Goal: Task Accomplishment & Management: Complete application form

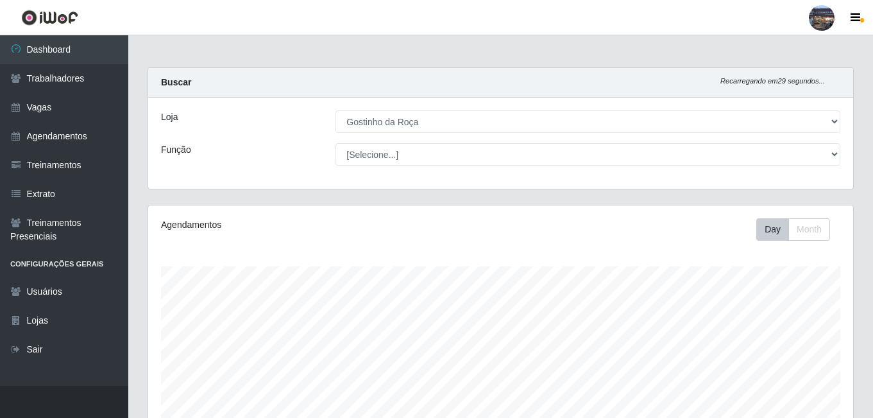
select select "303"
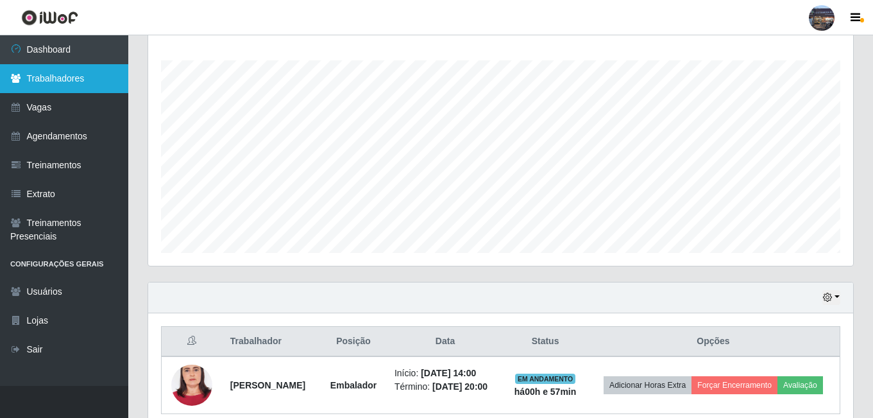
scroll to position [266, 705]
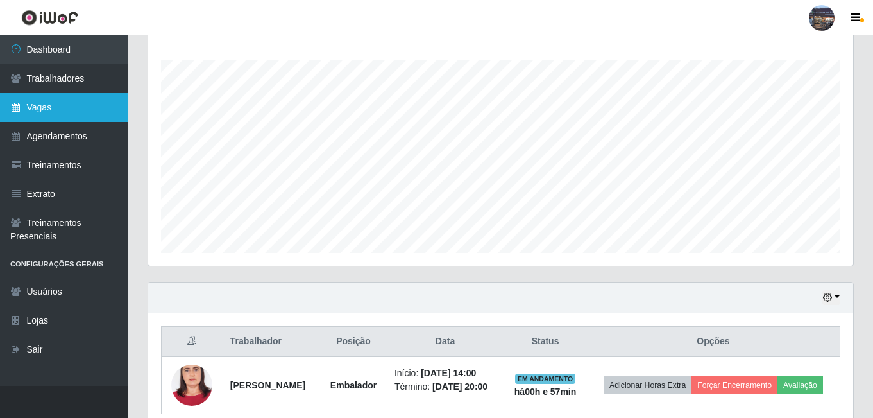
click at [81, 108] on link "Vagas" at bounding box center [64, 107] width 128 height 29
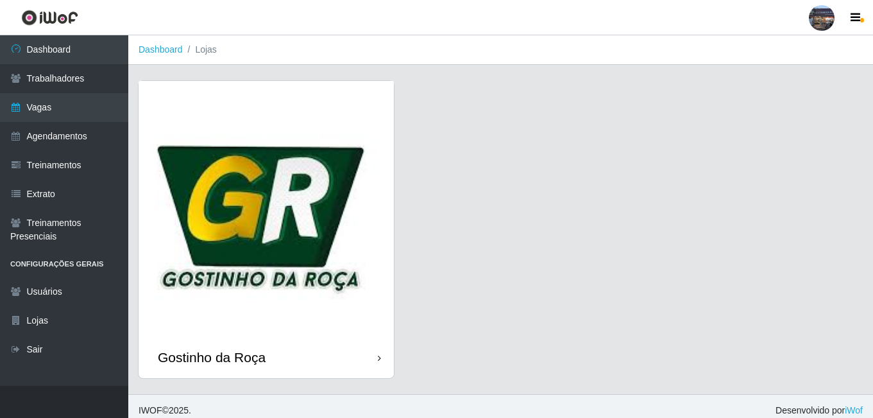
click at [289, 176] on img at bounding box center [266, 208] width 255 height 255
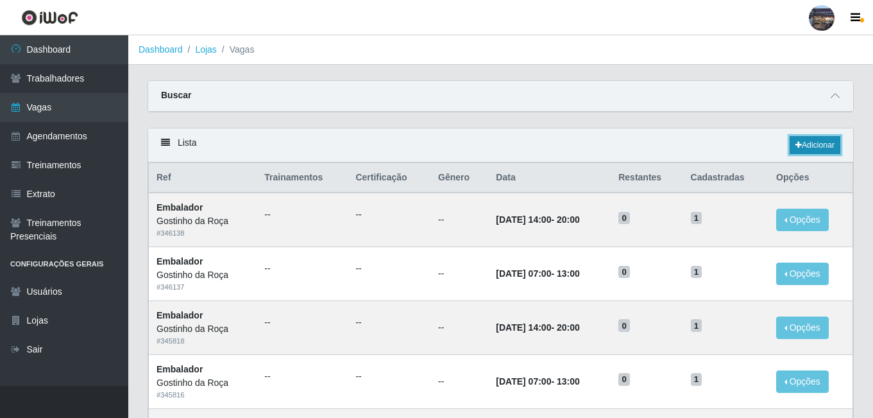
click at [801, 149] on link "Adicionar" at bounding box center [815, 145] width 51 height 18
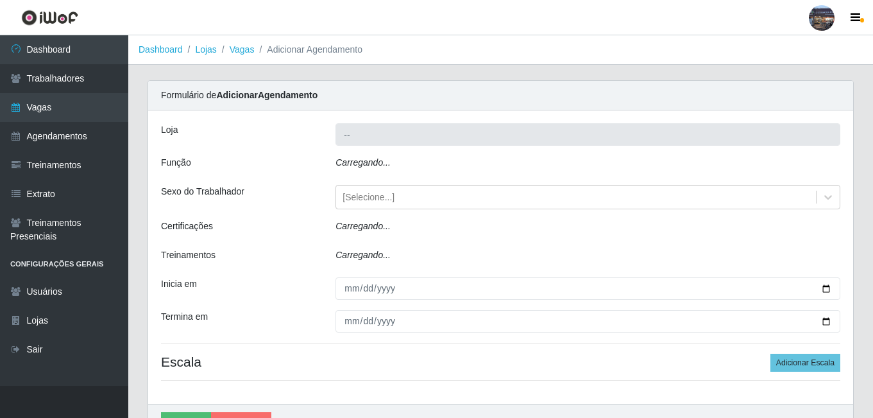
type input "Gostinho da Roça"
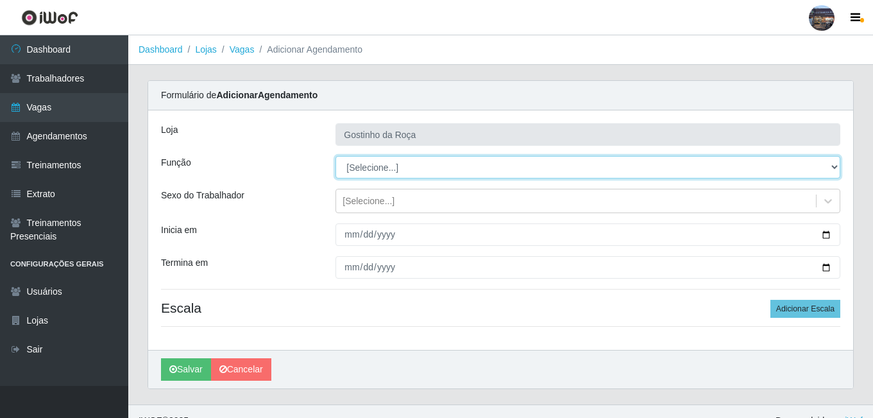
click at [384, 172] on select "[Selecione...] ASG ASG + ASG ++ Embalador Embalador + Embalador ++ Operador de …" at bounding box center [588, 167] width 505 height 22
select select "1"
click at [336, 156] on select "[Selecione...] ASG ASG + ASG ++ Embalador Embalador + Embalador ++ Operador de …" at bounding box center [588, 167] width 505 height 22
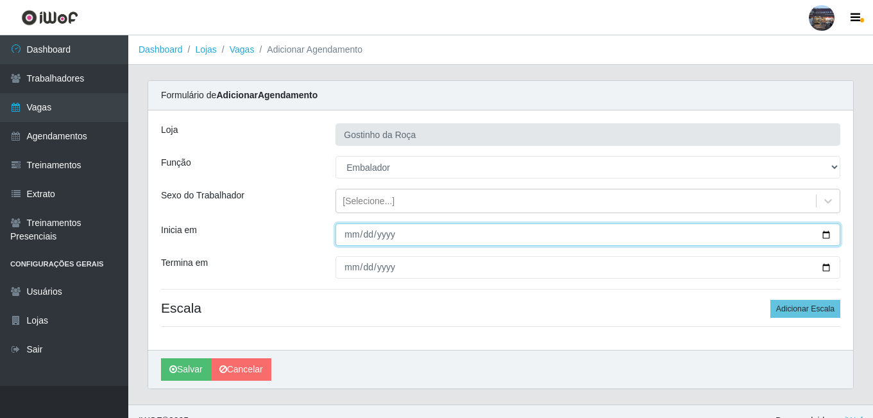
click at [823, 230] on input "Inicia em" at bounding box center [588, 234] width 505 height 22
type input "[DATE]"
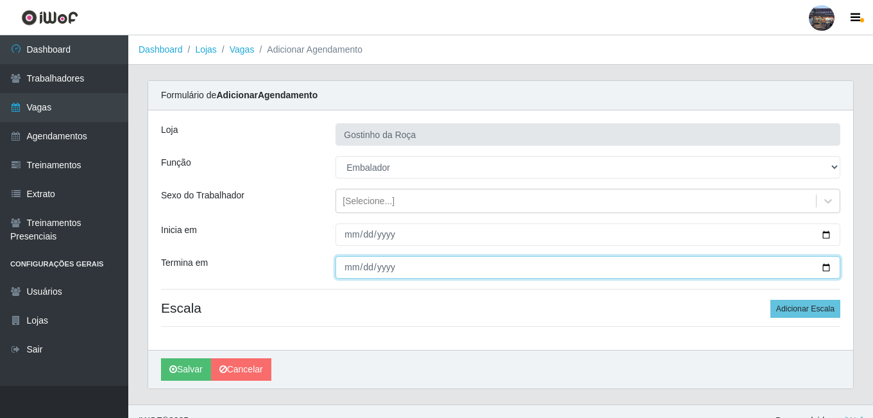
click at [833, 264] on input "Termina em" at bounding box center [588, 267] width 505 height 22
click at [830, 270] on input "Termina em" at bounding box center [588, 267] width 505 height 22
type input "[DATE]"
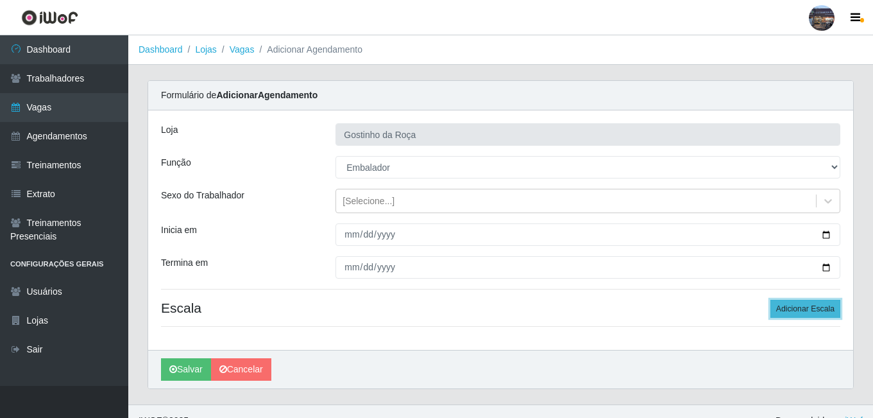
drag, startPoint x: 803, startPoint y: 309, endPoint x: 819, endPoint y: 310, distance: 16.1
click at [805, 309] on button "Adicionar Escala" at bounding box center [805, 309] width 70 height 18
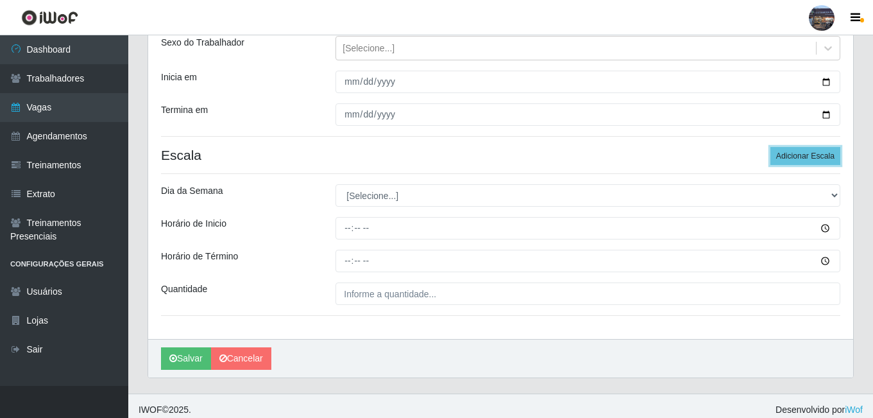
scroll to position [160, 0]
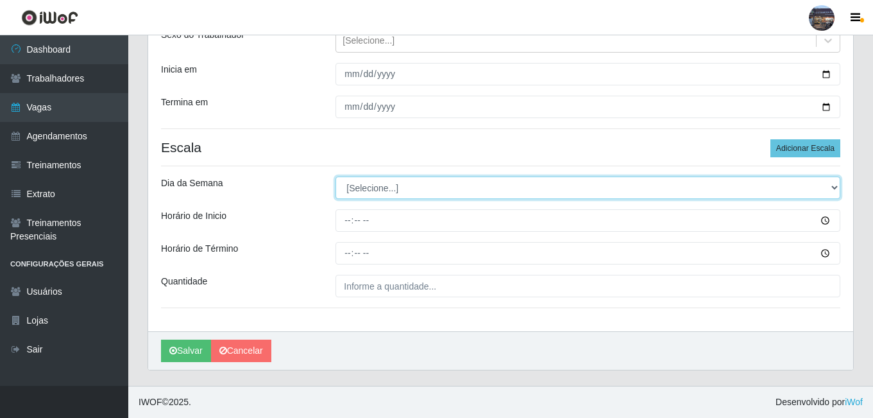
click at [352, 187] on select "[Selecione...] Segunda Terça Quarta Quinta Sexta Sábado Domingo" at bounding box center [588, 187] width 505 height 22
click at [364, 187] on select "[Selecione...] Segunda Terça Quarta Quinta Sexta Sábado Domingo" at bounding box center [588, 187] width 505 height 22
select select "5"
click at [336, 176] on select "[Selecione...] Segunda Terça Quarta Quinta Sexta Sábado Domingo" at bounding box center [588, 187] width 505 height 22
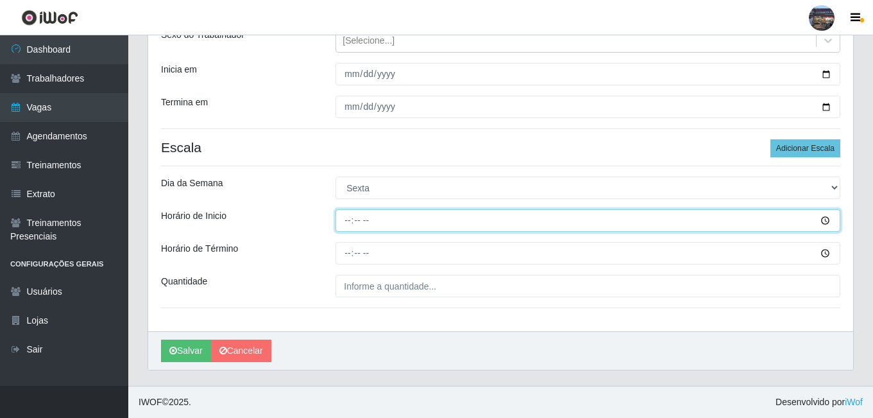
click at [351, 217] on input "Horário de Inicio" at bounding box center [588, 220] width 505 height 22
type input "07:00"
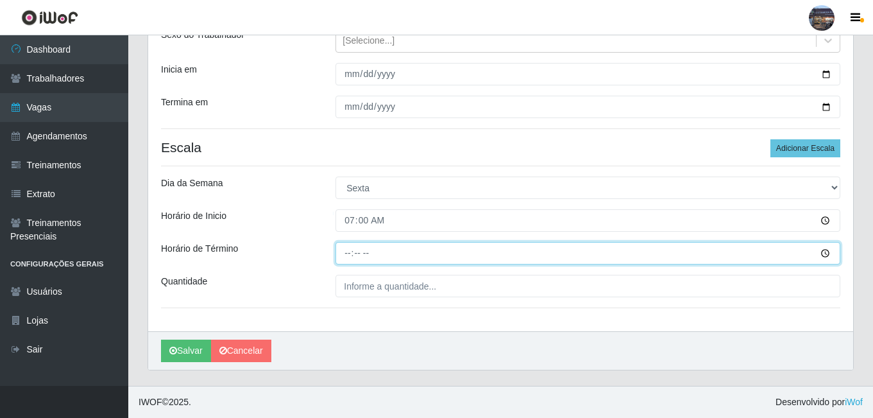
click at [354, 251] on input "Horário de Término" at bounding box center [588, 253] width 505 height 22
type input "13:00"
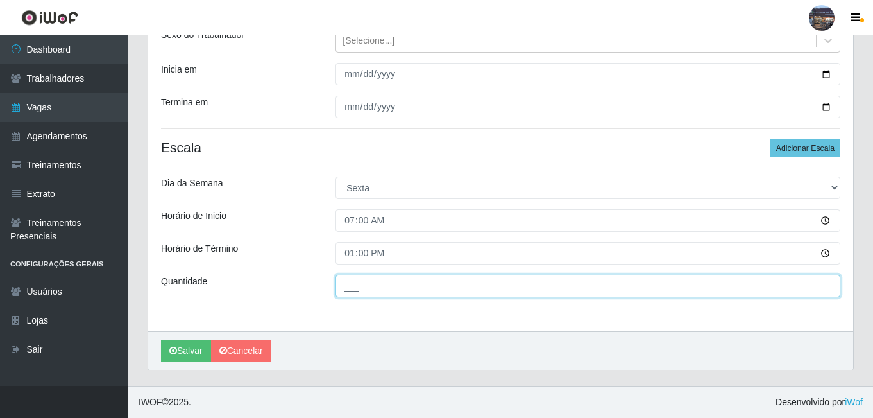
click at [368, 293] on input "___" at bounding box center [588, 286] width 505 height 22
type input "1__"
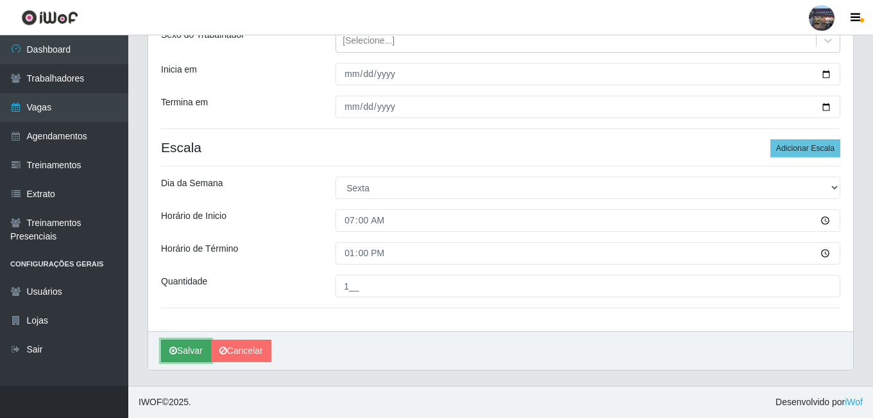
click at [192, 355] on button "Salvar" at bounding box center [186, 350] width 50 height 22
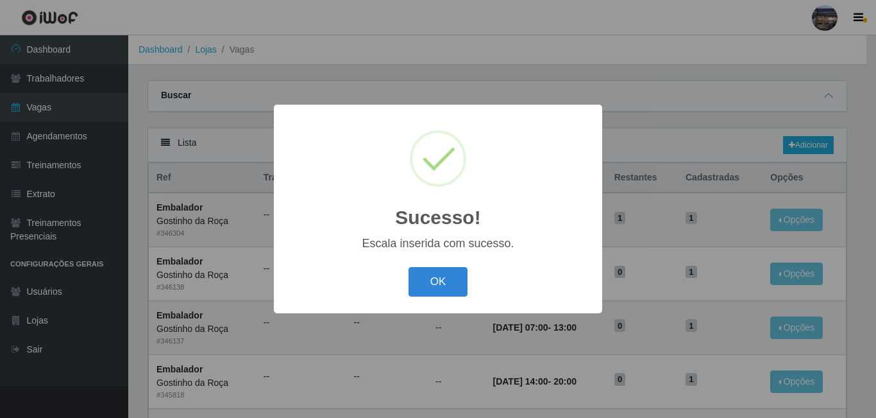
click at [437, 282] on button "OK" at bounding box center [439, 282] width 60 height 30
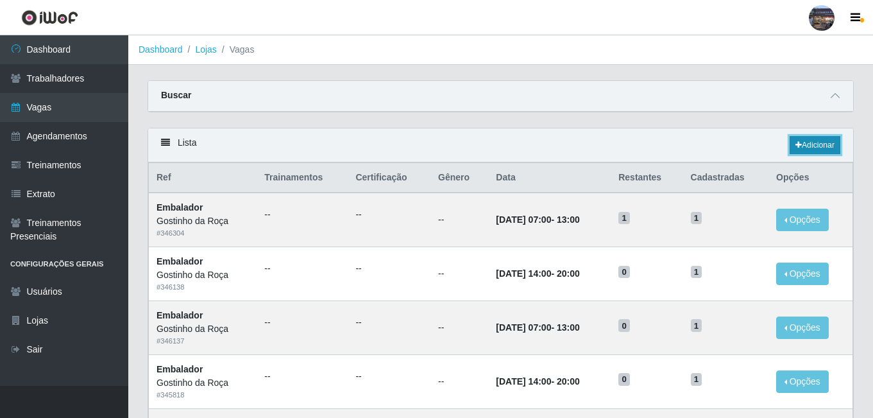
click at [808, 151] on link "Adicionar" at bounding box center [815, 145] width 51 height 18
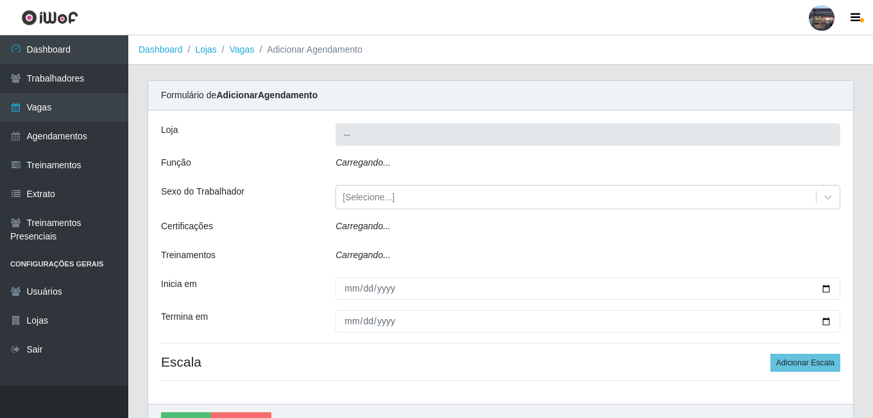
type input "Gostinho da Roça"
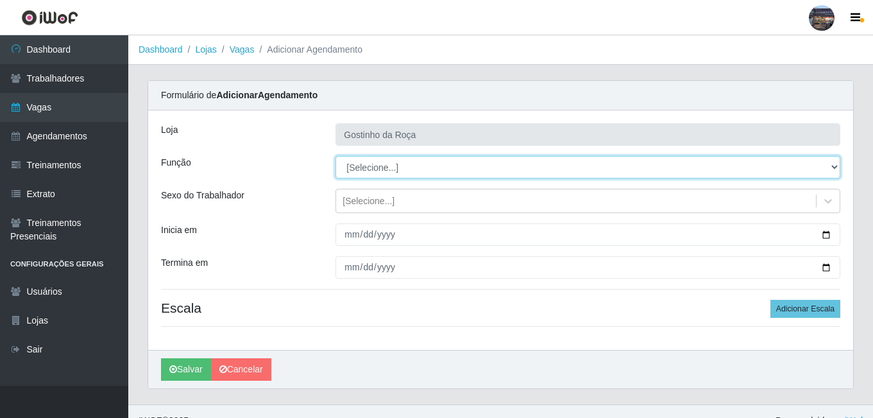
click at [372, 171] on select "[Selecione...] ASG ASG + ASG ++ Embalador Embalador + Embalador ++ Operador de …" at bounding box center [588, 167] width 505 height 22
select select "1"
click at [336, 156] on select "[Selecione...] ASG ASG + ASG ++ Embalador Embalador + Embalador ++ Operador de …" at bounding box center [588, 167] width 505 height 22
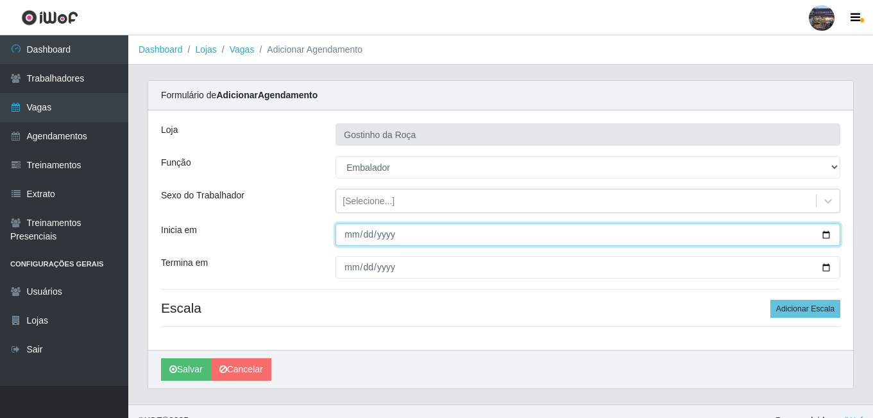
click at [826, 231] on input "Inicia em" at bounding box center [588, 234] width 505 height 22
type input "[DATE]"
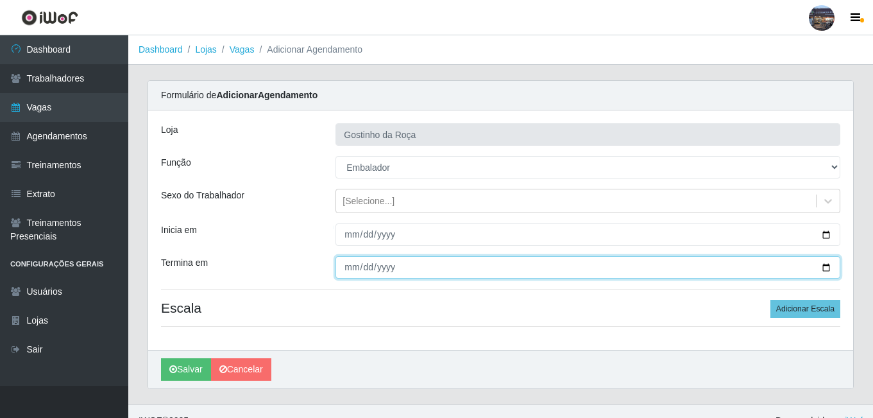
click at [821, 266] on input "Termina em" at bounding box center [588, 267] width 505 height 22
type input "[DATE]"
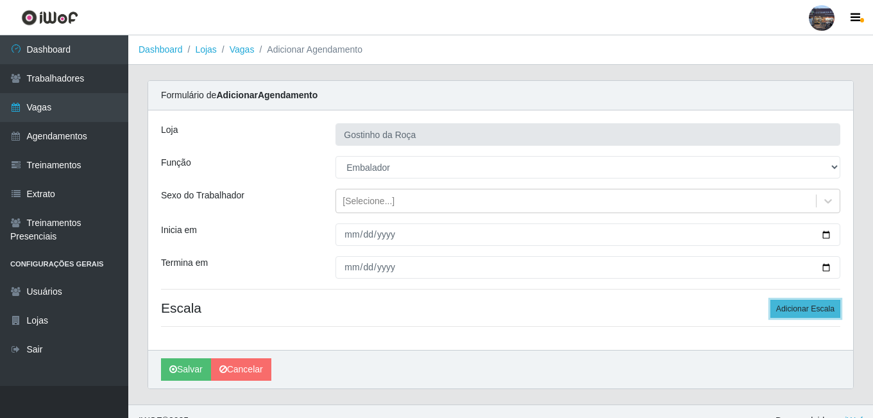
click at [800, 314] on button "Adicionar Escala" at bounding box center [805, 309] width 70 height 18
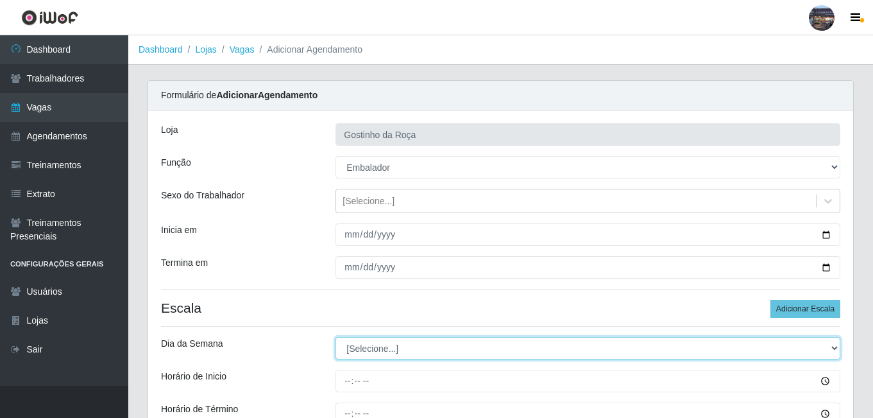
click at [386, 351] on select "[Selecione...] Segunda Terça Quarta Quinta Sexta Sábado Domingo" at bounding box center [588, 348] width 505 height 22
select select "5"
click at [336, 337] on select "[Selecione...] Segunda Terça Quarta Quinta Sexta Sábado Domingo" at bounding box center [588, 348] width 505 height 22
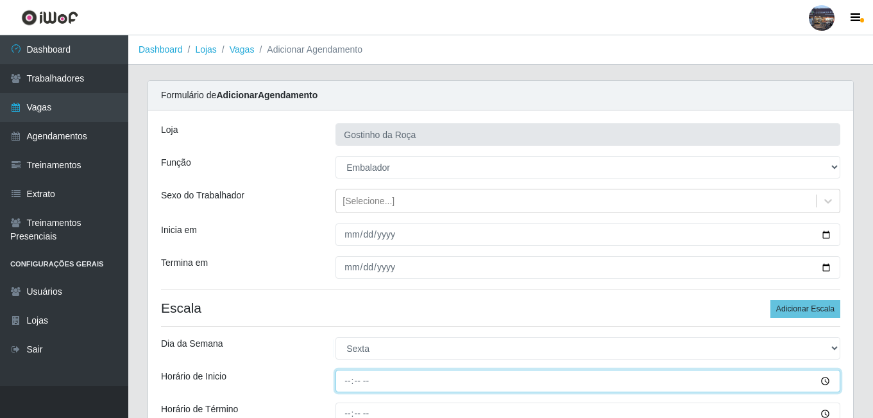
click at [348, 382] on input "Horário de Inicio" at bounding box center [588, 381] width 505 height 22
type input "14:00"
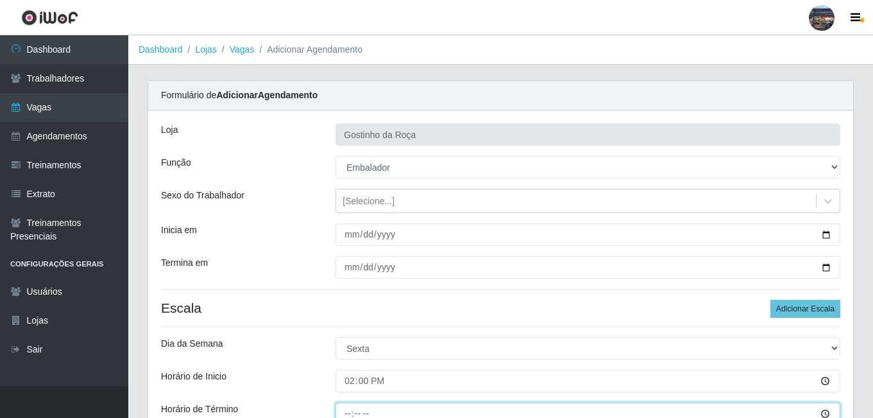
click at [348, 409] on input "Horário de Término" at bounding box center [588, 413] width 505 height 22
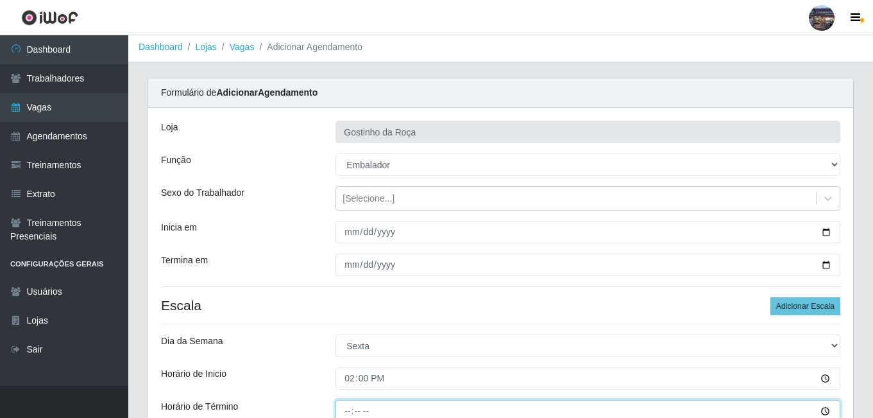
type input "20:00"
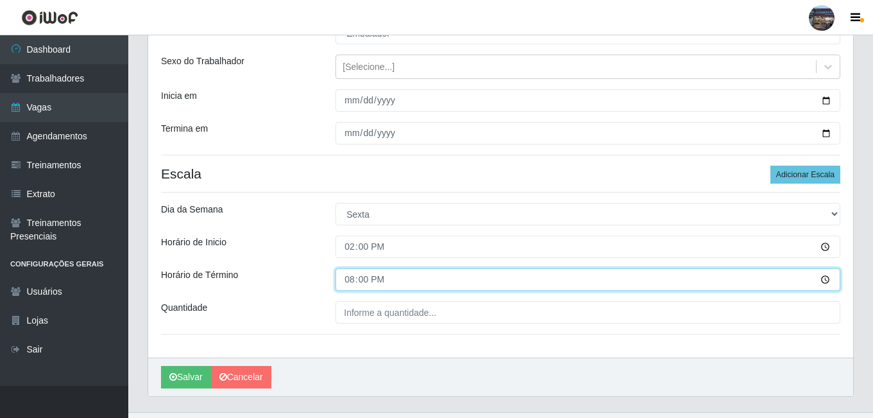
scroll to position [140, 0]
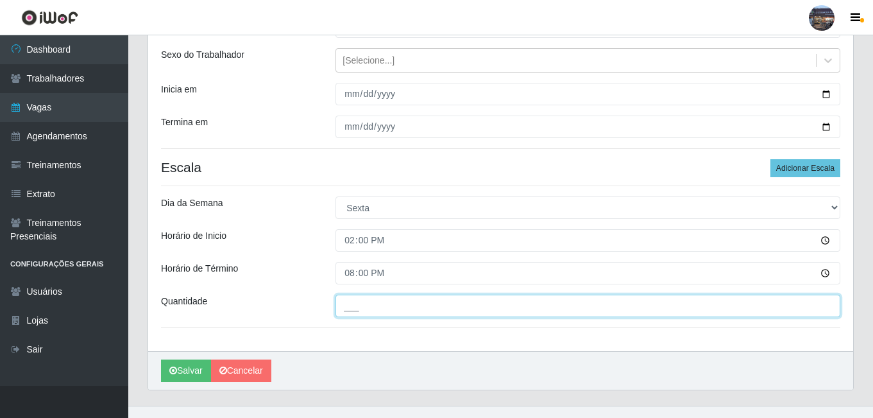
click at [442, 313] on input "___" at bounding box center [588, 305] width 505 height 22
type input "1__"
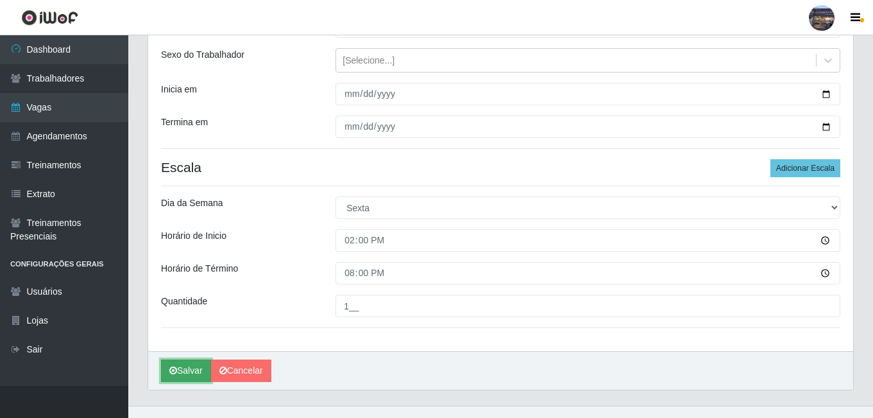
click at [176, 369] on icon "submit" at bounding box center [173, 370] width 8 height 9
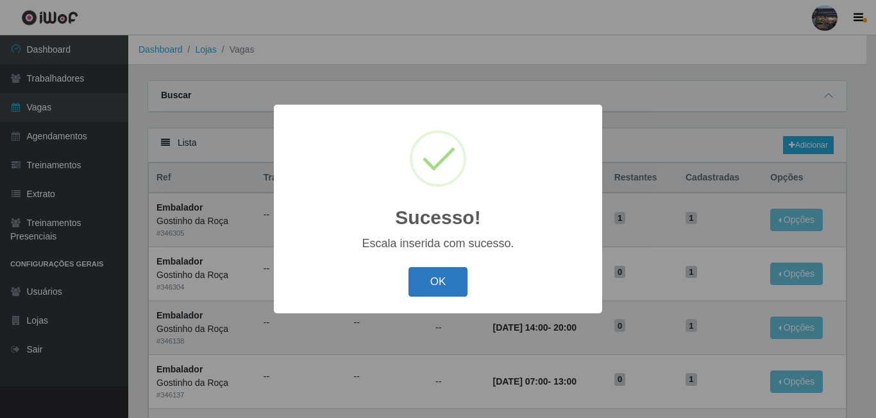
click at [422, 285] on button "OK" at bounding box center [439, 282] width 60 height 30
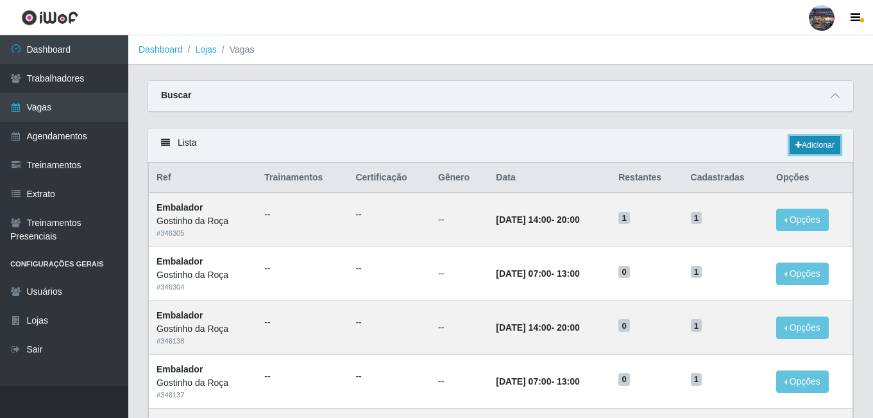
click at [799, 145] on link "Adicionar" at bounding box center [815, 145] width 51 height 18
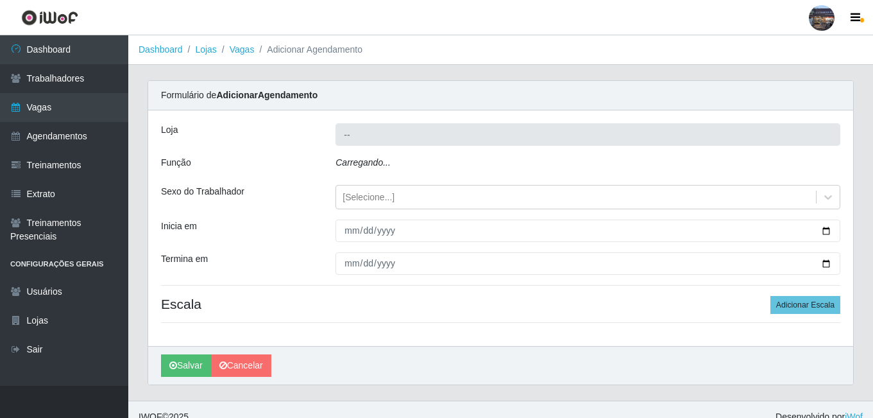
type input "Gostinho da Roça"
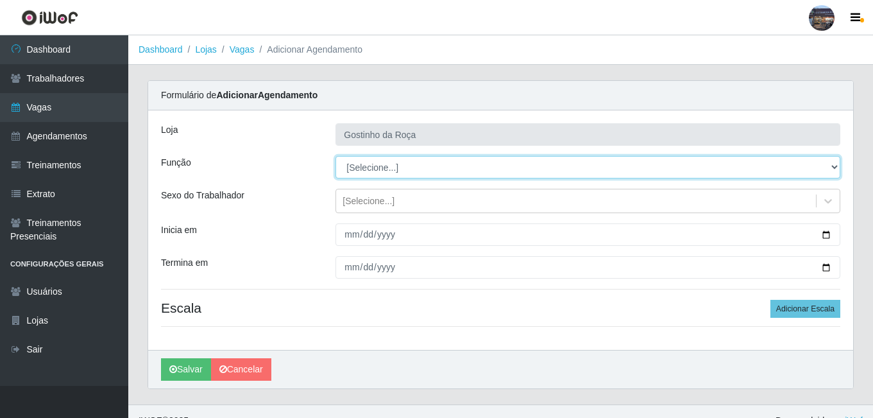
click at [386, 165] on select "[Selecione...] ASG ASG + ASG ++ Embalador Embalador + Embalador ++ Operador de …" at bounding box center [588, 167] width 505 height 22
select select "16"
click at [336, 156] on select "[Selecione...] ASG ASG + ASG ++ Embalador Embalador + Embalador ++ Operador de …" at bounding box center [588, 167] width 505 height 22
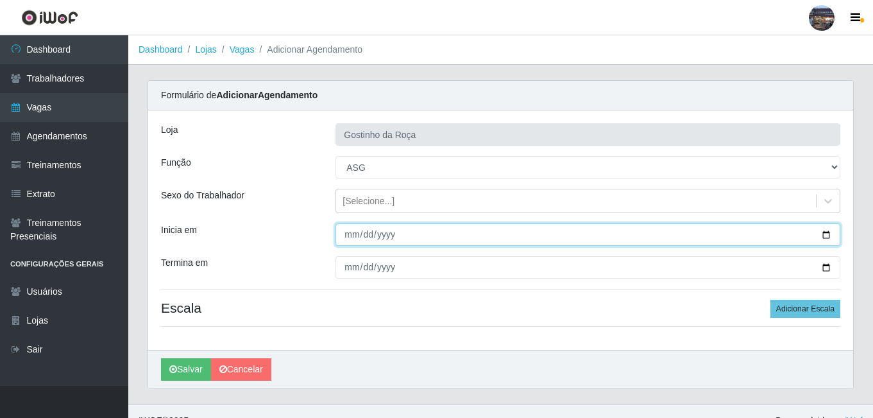
click at [828, 239] on input "Inicia em" at bounding box center [588, 234] width 505 height 22
type input "[DATE]"
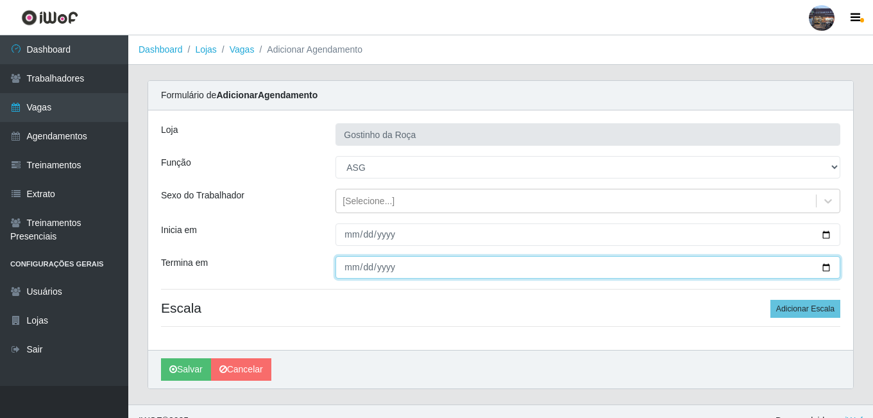
click at [835, 270] on input "Termina em" at bounding box center [588, 267] width 505 height 22
click at [823, 269] on input "Termina em" at bounding box center [588, 267] width 505 height 22
type input "[DATE]"
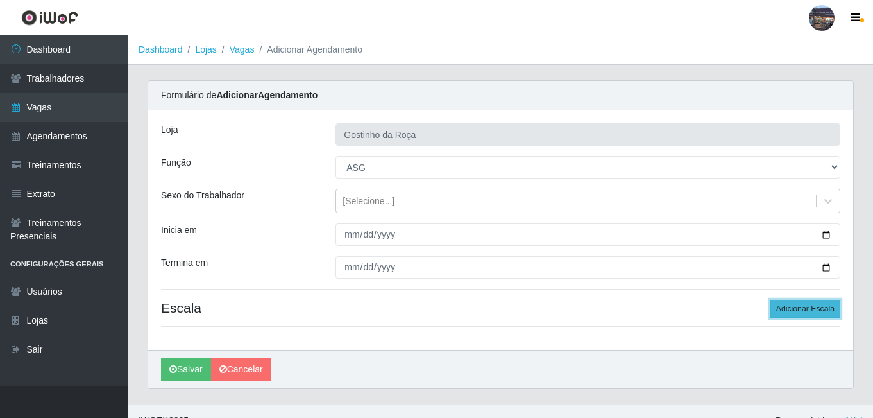
click at [806, 312] on button "Adicionar Escala" at bounding box center [805, 309] width 70 height 18
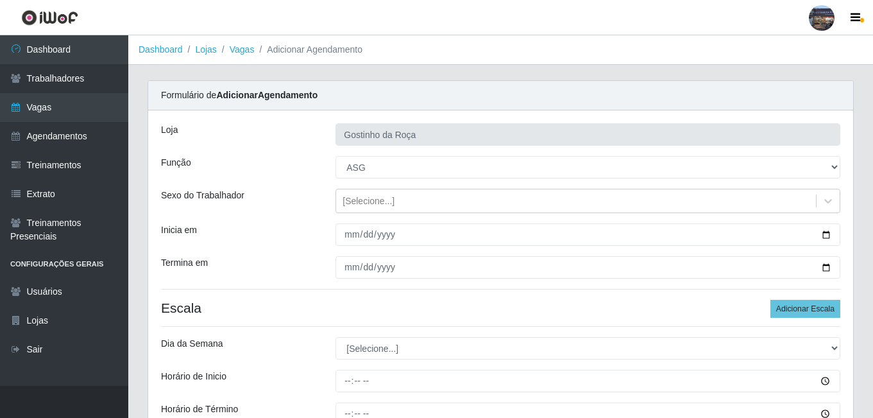
click at [402, 336] on div "[PERSON_NAME] da Roça Função [Selecione...] ASG ASG + ASG ++ Embalador Embalado…" at bounding box center [500, 300] width 705 height 381
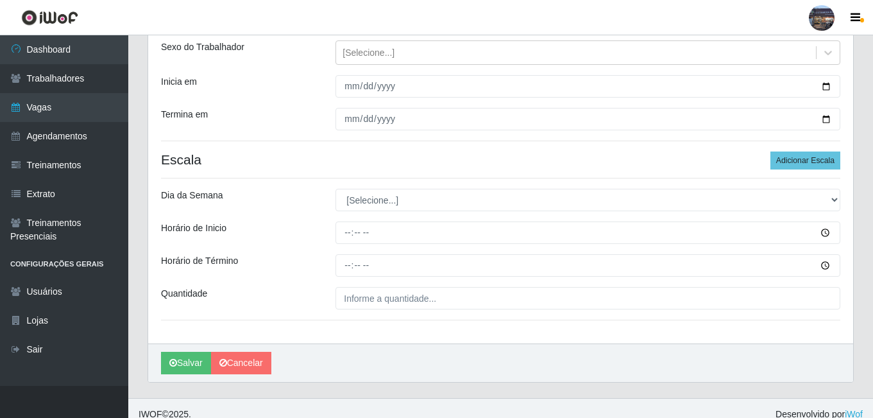
scroll to position [160, 0]
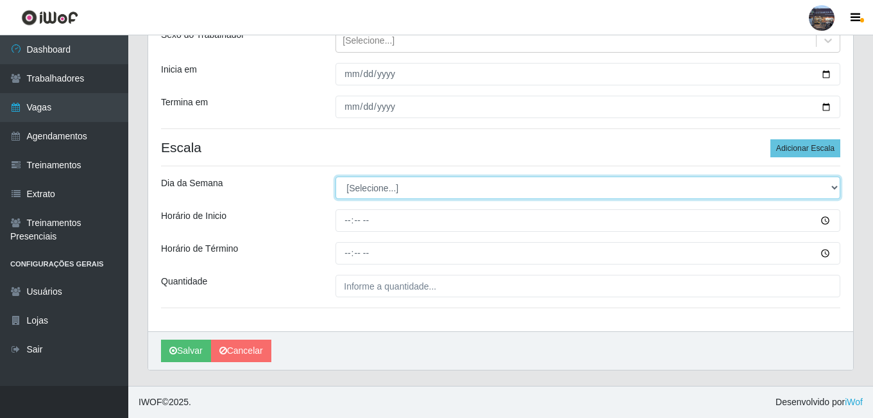
click at [375, 198] on select "[Selecione...] Segunda Terça Quarta Quinta Sexta Sábado Domingo" at bounding box center [588, 187] width 505 height 22
select select "5"
click at [336, 176] on select "[Selecione...] Segunda Terça Quarta Quinta Sexta Sábado Domingo" at bounding box center [588, 187] width 505 height 22
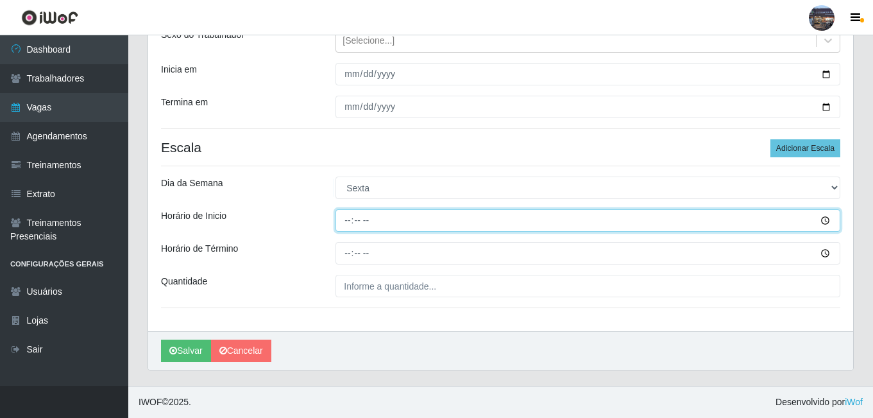
click at [349, 221] on input "Horário de Inicio" at bounding box center [588, 220] width 505 height 22
type input "14:00"
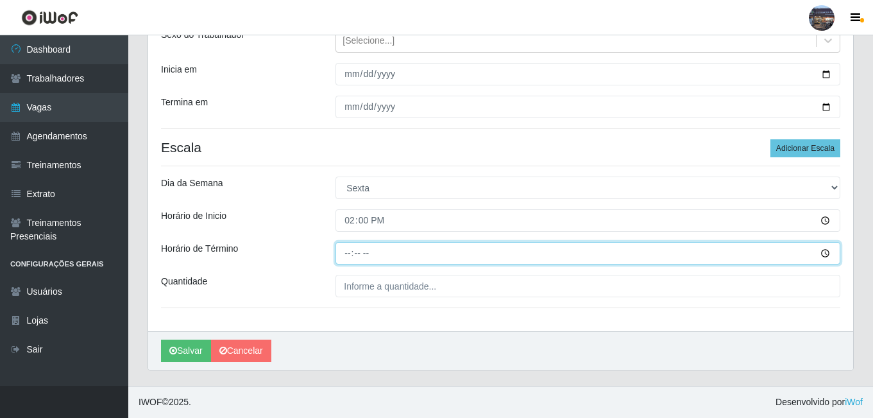
click at [343, 251] on input "Horário de Término" at bounding box center [588, 253] width 505 height 22
type input "20:00"
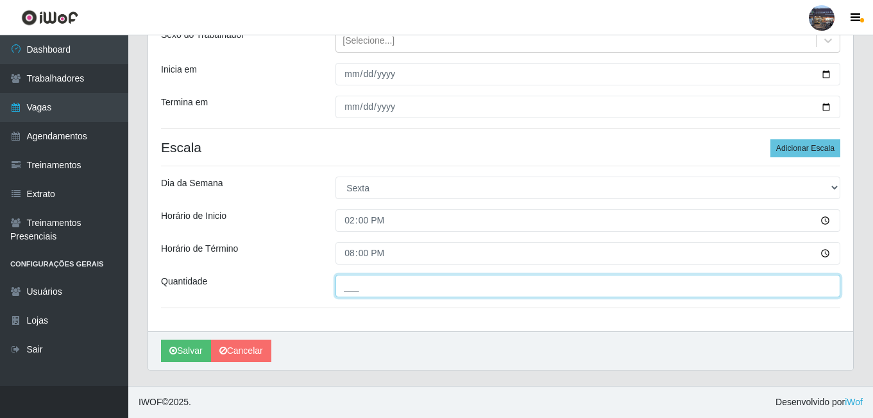
click at [366, 285] on input "___" at bounding box center [588, 286] width 505 height 22
type input "1__"
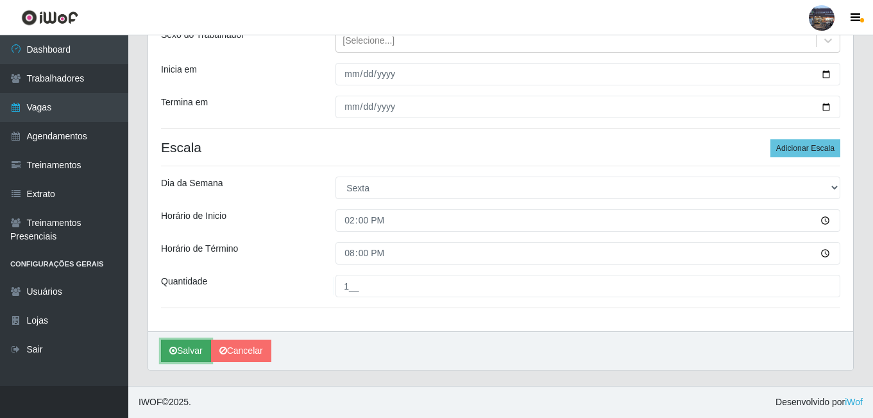
click at [201, 352] on button "Salvar" at bounding box center [186, 350] width 50 height 22
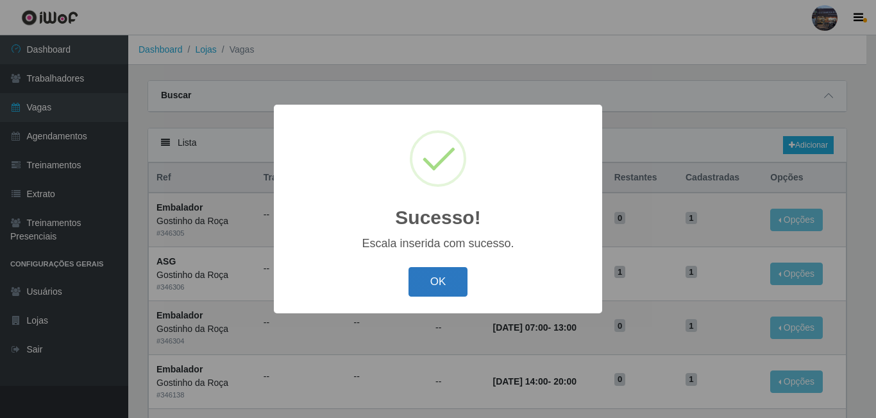
click at [444, 289] on button "OK" at bounding box center [439, 282] width 60 height 30
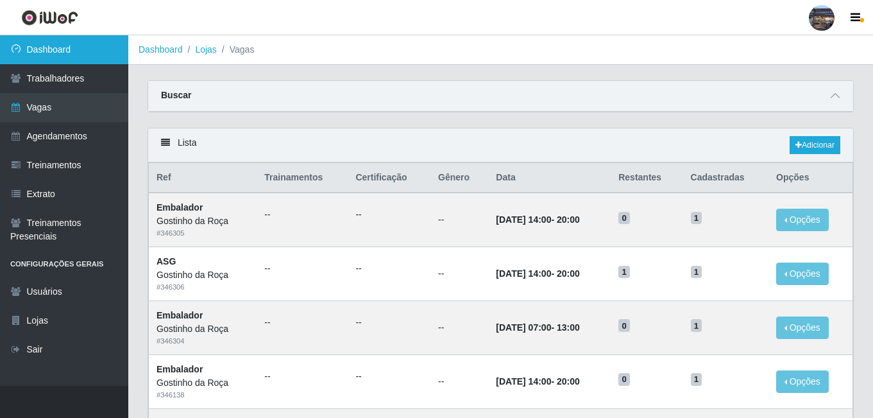
click at [78, 59] on link "Dashboard" at bounding box center [64, 49] width 128 height 29
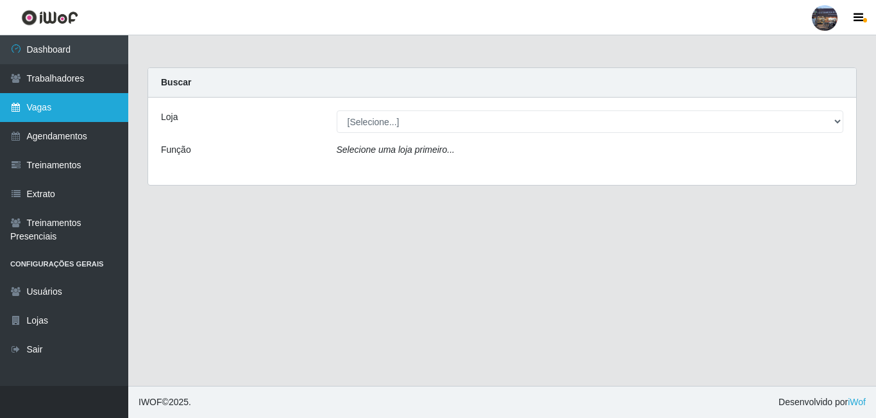
click at [76, 100] on link "Vagas" at bounding box center [64, 107] width 128 height 29
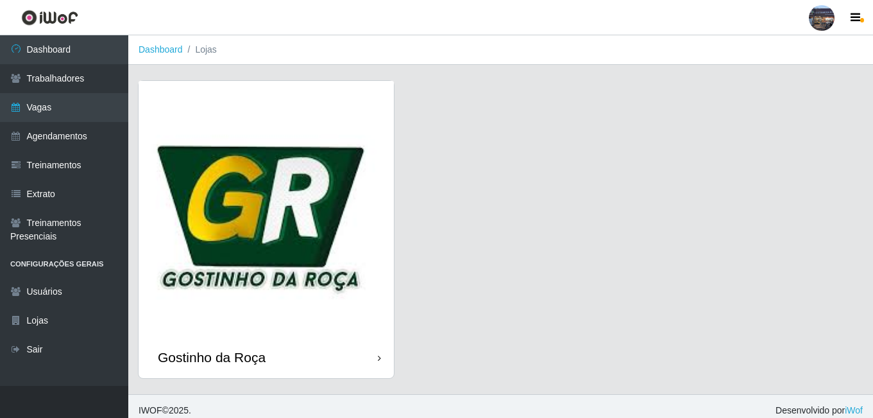
click at [300, 197] on img at bounding box center [266, 208] width 255 height 255
